Goal: Check status: Check status

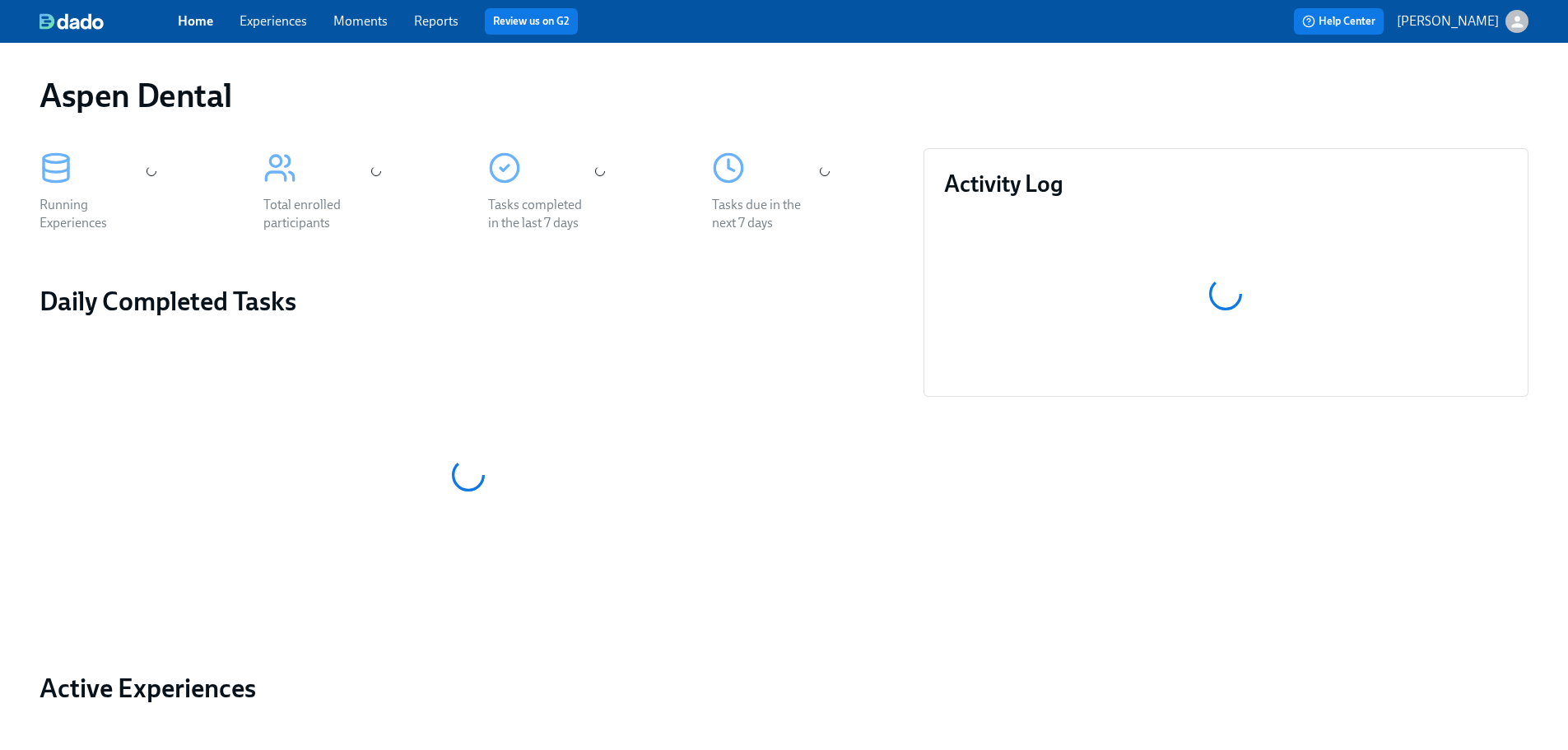
click at [424, 24] on link "Reports" at bounding box center [436, 21] width 45 height 16
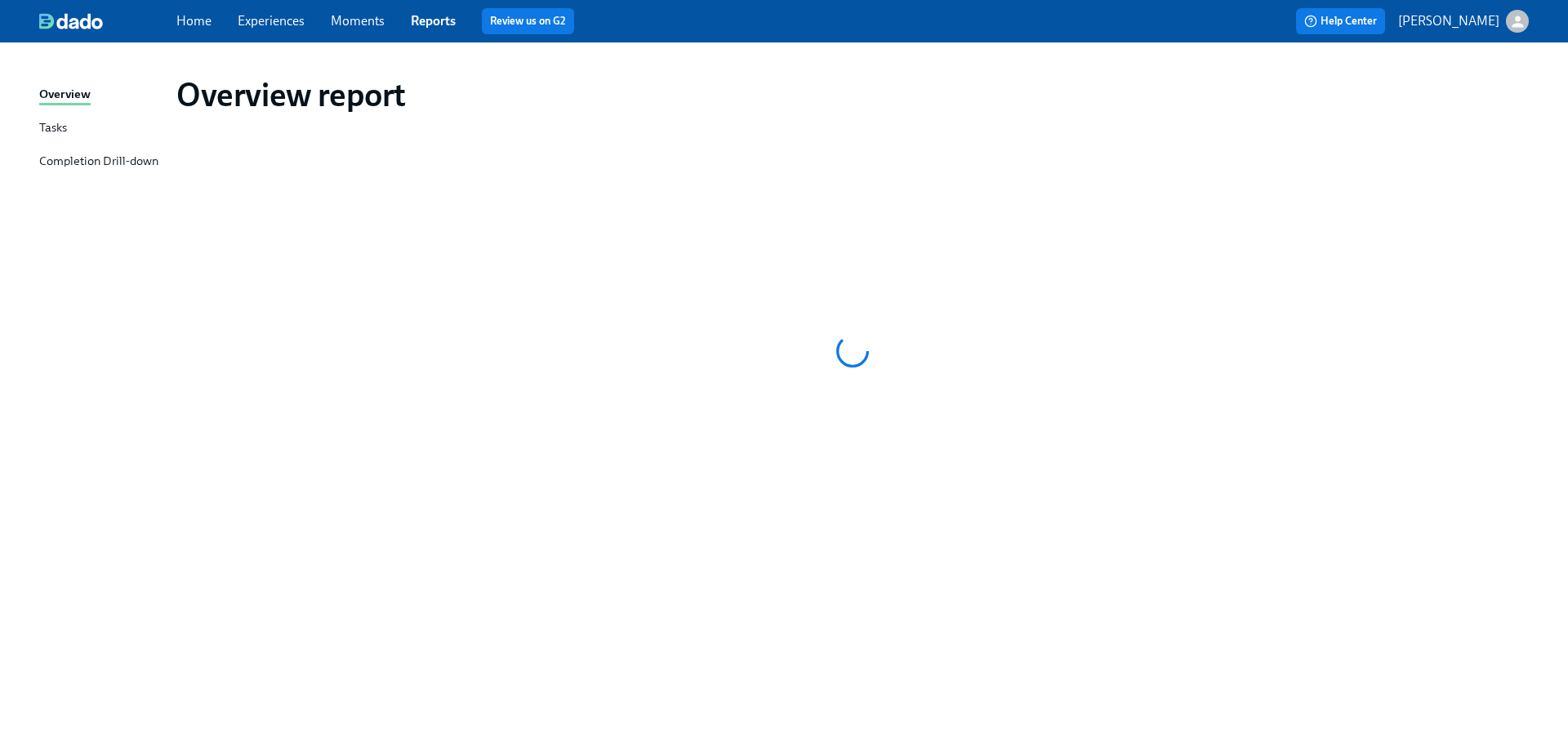
click at [107, 162] on div "Completion Drill-down" at bounding box center [98, 162] width 119 height 20
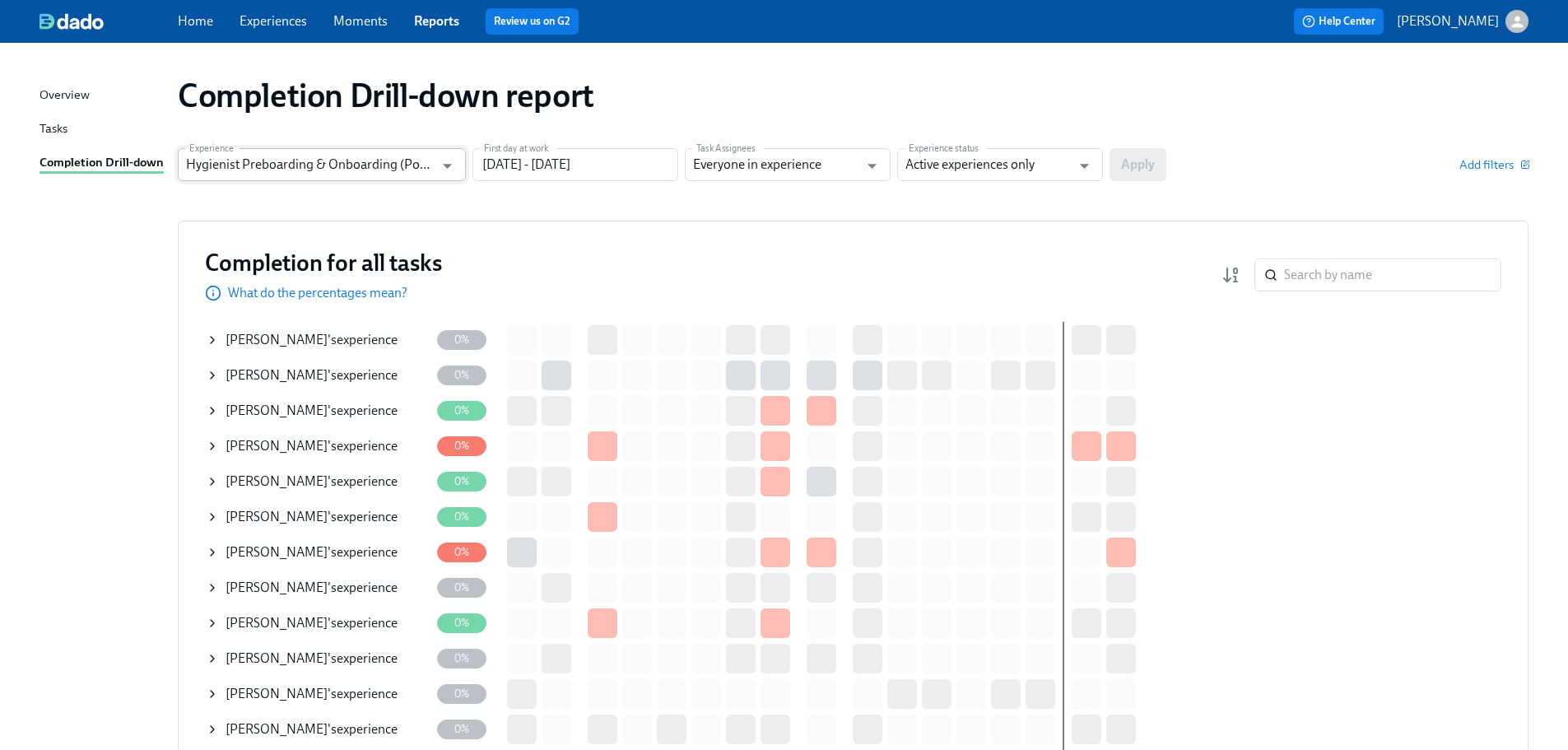
click at [365, 169] on input "Hygienist Preboarding & Onboarding (Post-pilot roll-out)" at bounding box center [310, 164] width 248 height 33
click at [557, 170] on input "[DATE] - [DATE]" at bounding box center [575, 164] width 206 height 33
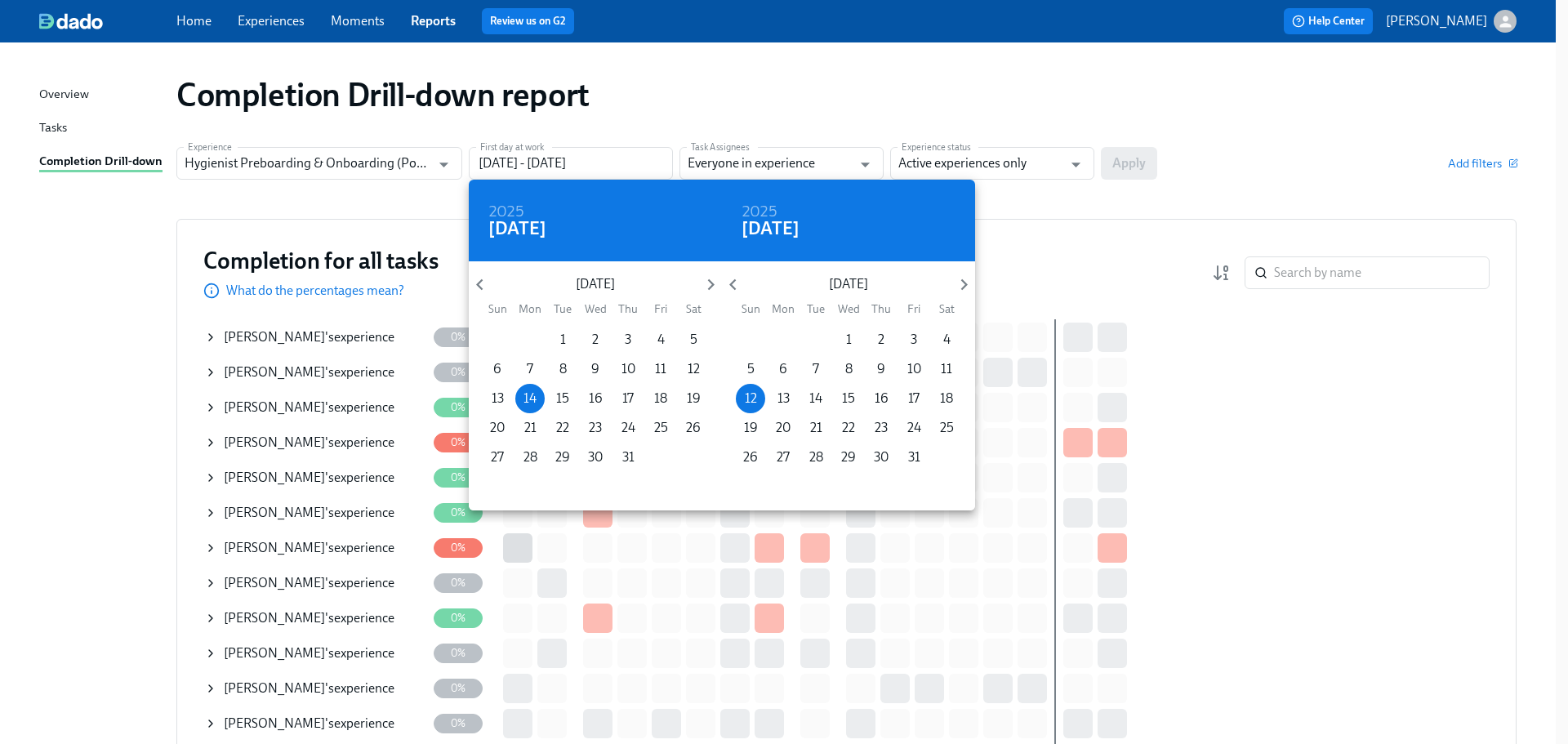
click at [1136, 222] on div at bounding box center [784, 372] width 1568 height 744
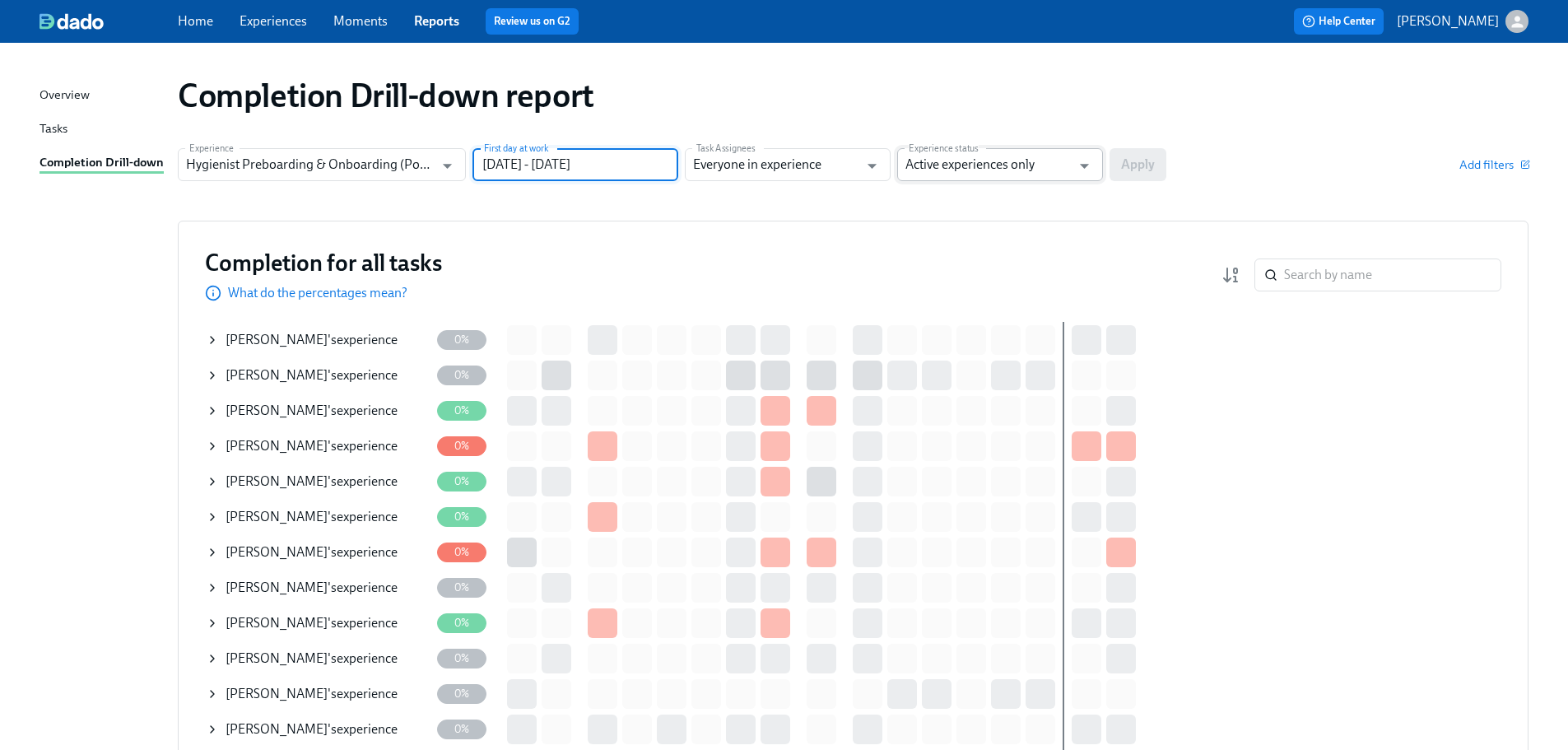
click at [1050, 170] on input "Active experiences only" at bounding box center [988, 164] width 166 height 33
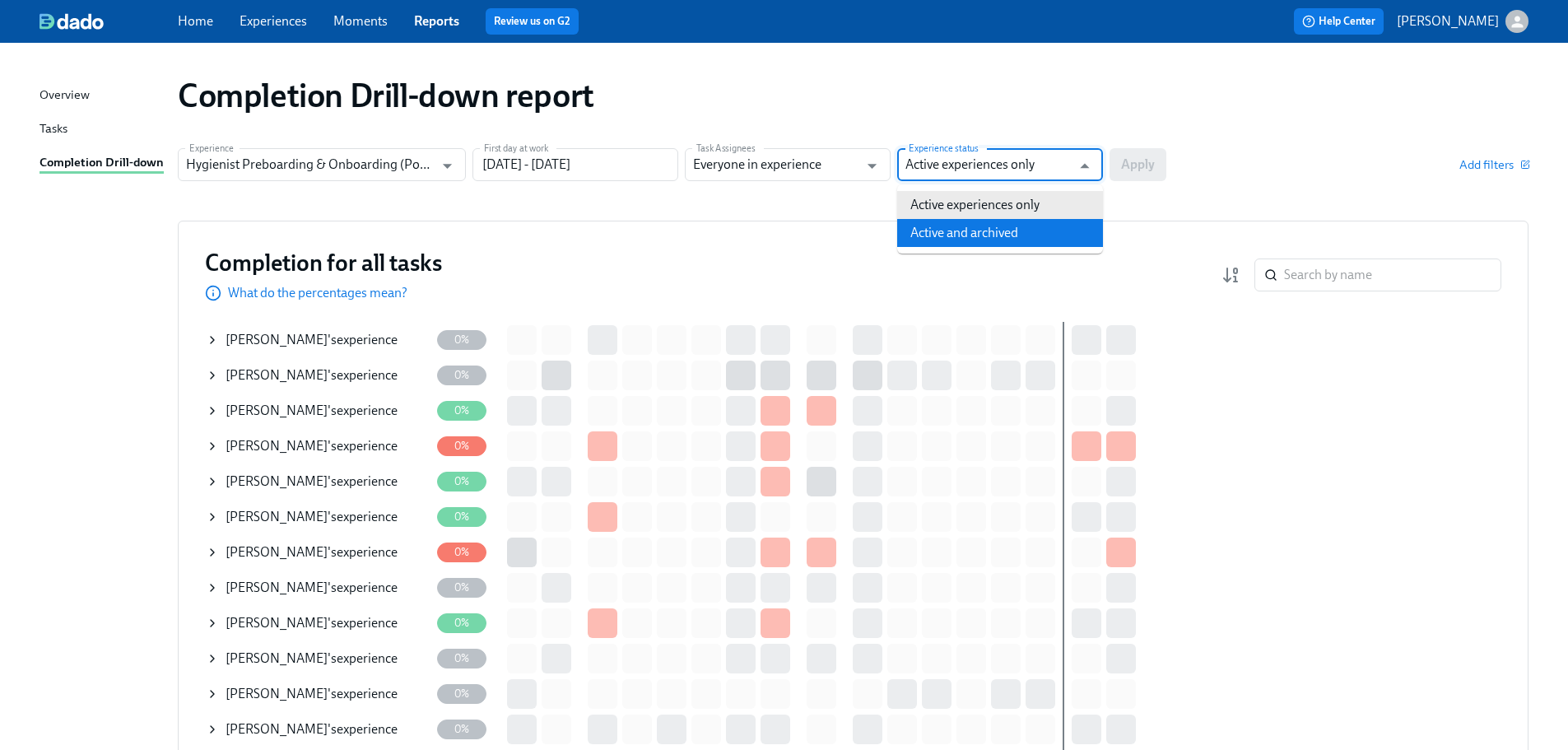
click at [1028, 238] on li "Active and archived" at bounding box center [1000, 233] width 206 height 28
type input "Active and archived"
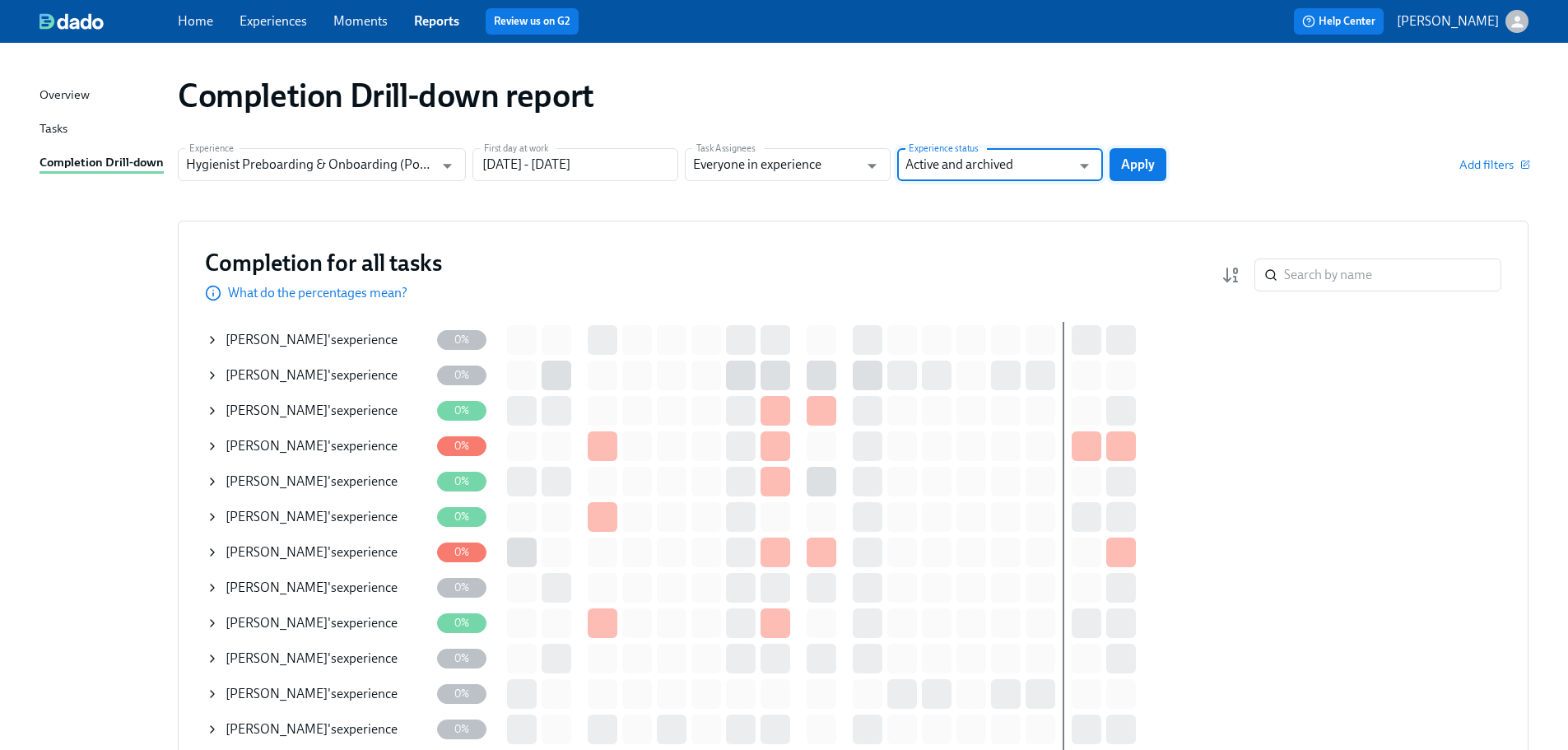
click at [1154, 169] on span "Apply" at bounding box center [1138, 164] width 34 height 16
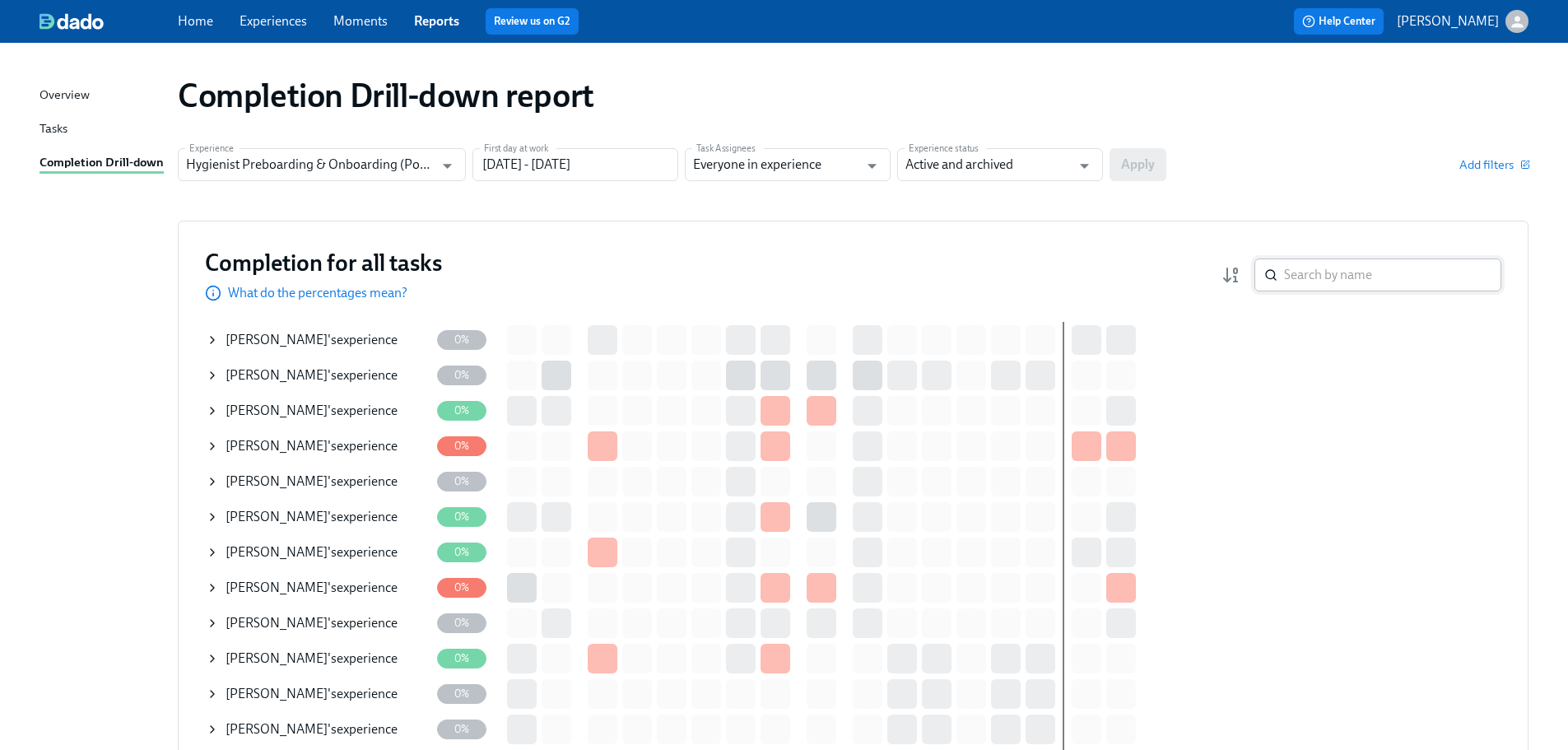
click at [1376, 288] on input "search" at bounding box center [1393, 275] width 218 height 33
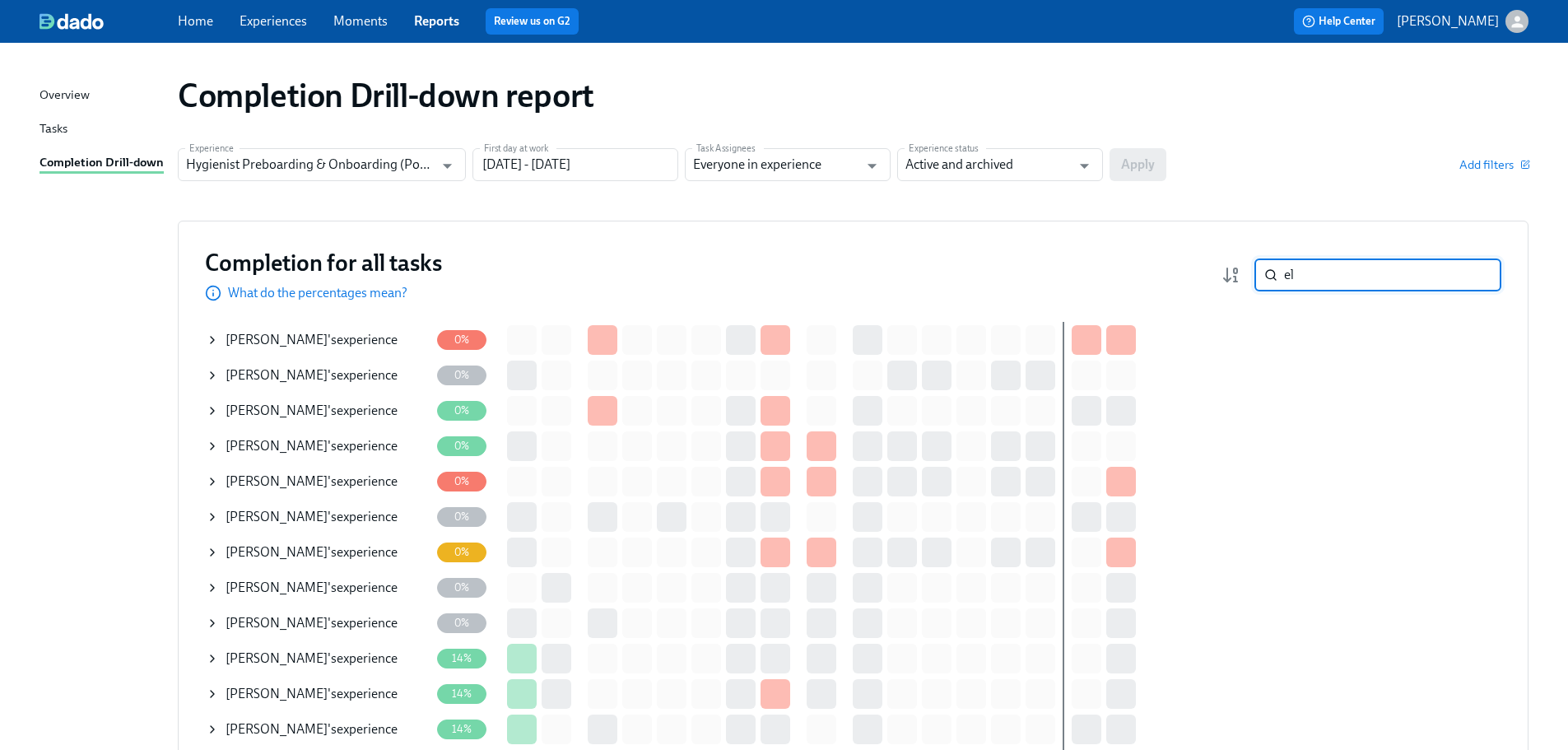
type input "e"
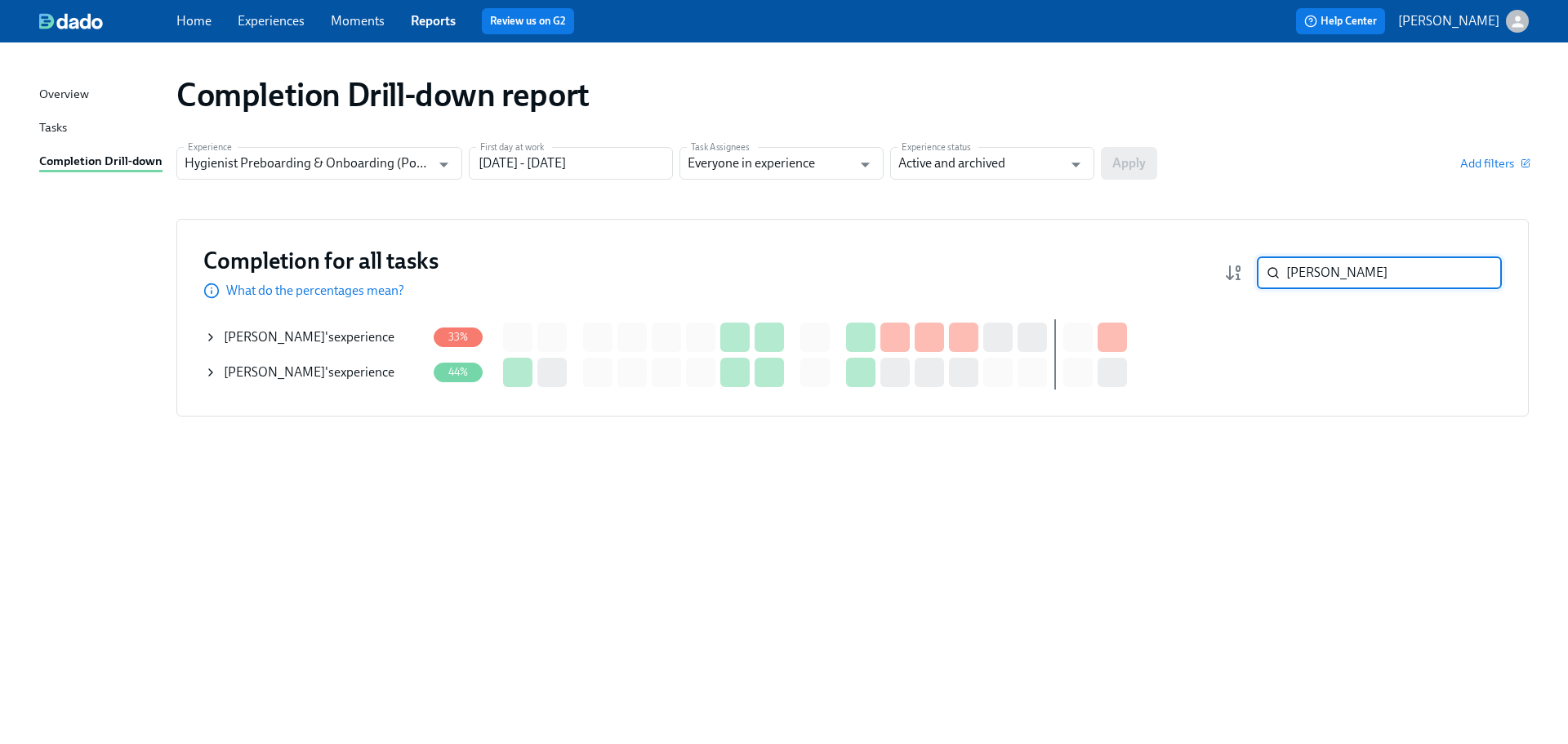
type input "[PERSON_NAME]"
